Goal: Use online tool/utility

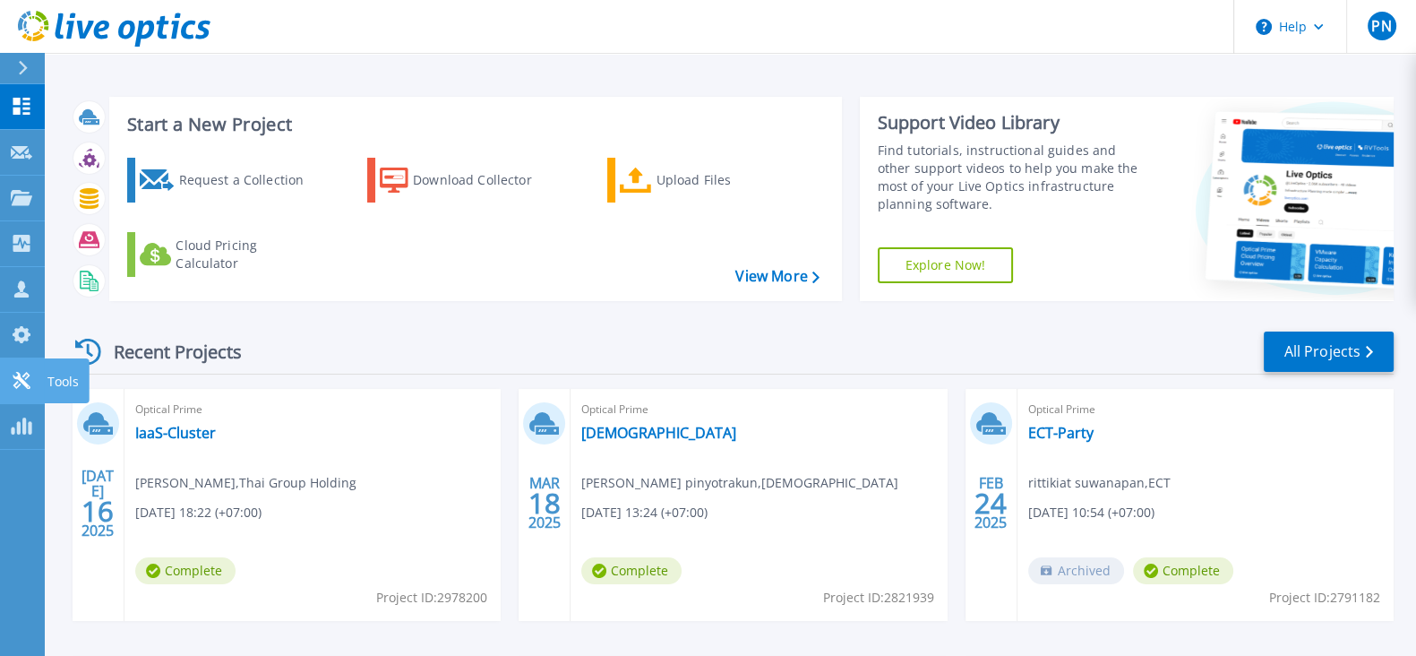
click at [18, 378] on icon at bounding box center [21, 380] width 17 height 17
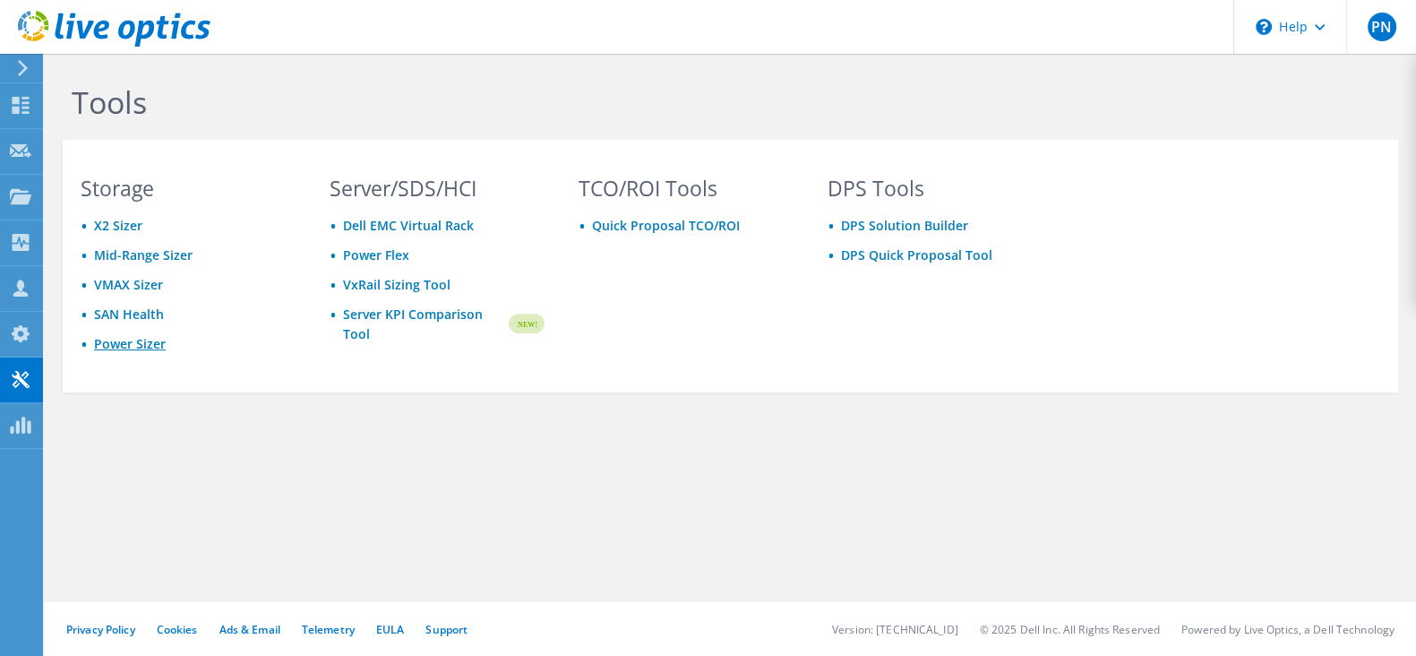
click at [116, 341] on link "Power Sizer" at bounding box center [130, 343] width 72 height 17
